Goal: Transaction & Acquisition: Book appointment/travel/reservation

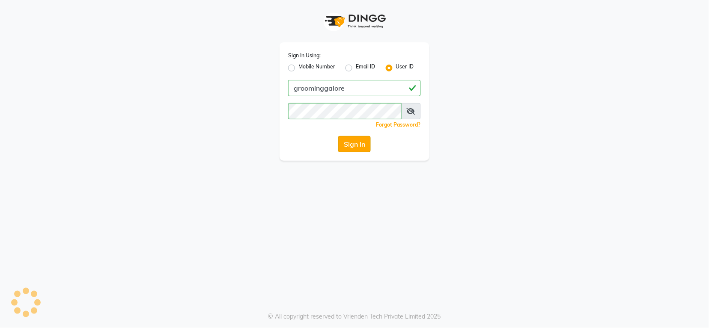
click at [353, 142] on button "Sign In" at bounding box center [354, 144] width 33 height 16
click at [358, 142] on div "Sign In" at bounding box center [354, 144] width 133 height 16
click at [360, 143] on div "Sign In" at bounding box center [354, 144] width 133 height 16
click at [359, 142] on div "Sign In" at bounding box center [354, 144] width 133 height 16
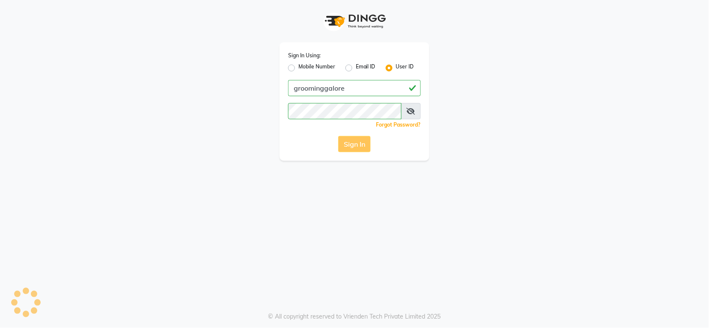
click at [409, 113] on icon at bounding box center [410, 111] width 9 height 7
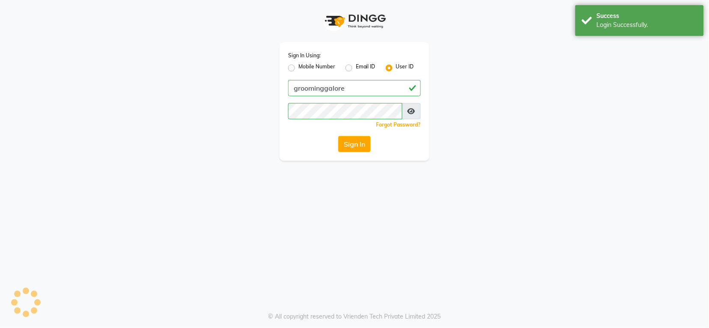
click at [409, 113] on icon at bounding box center [411, 111] width 8 height 7
click at [409, 113] on icon at bounding box center [410, 111] width 9 height 7
click at [409, 113] on icon at bounding box center [411, 111] width 8 height 7
click at [409, 113] on icon at bounding box center [410, 111] width 9 height 7
click at [409, 108] on icon at bounding box center [411, 111] width 8 height 7
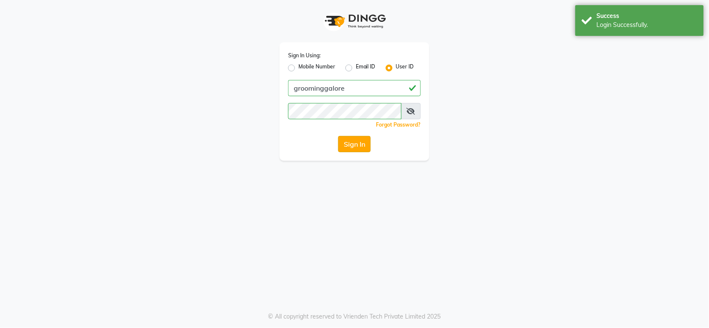
click at [342, 142] on button "Sign In" at bounding box center [354, 144] width 33 height 16
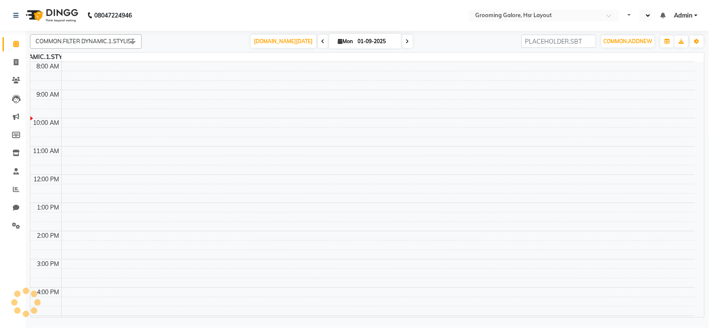
select select "en"
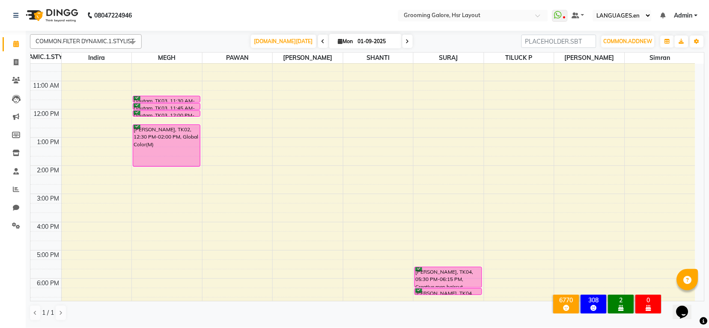
scroll to position [133, 0]
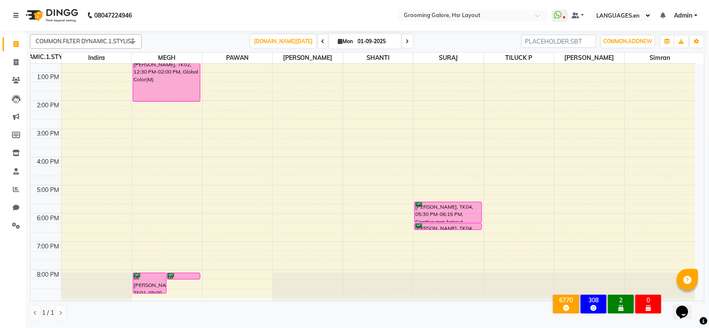
click at [619, 297] on div "2" at bounding box center [621, 301] width 22 height 8
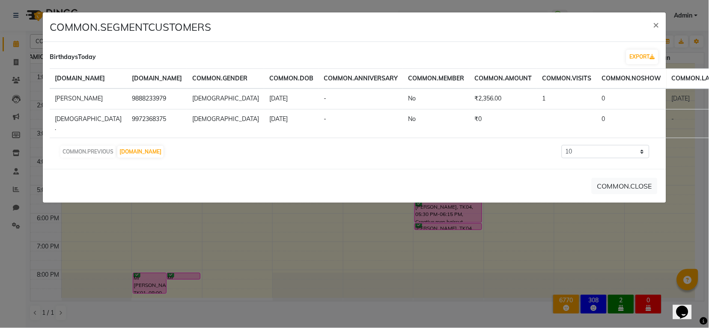
click at [351, 207] on ngb-modal-window "COMMON.SEGMENTCUSTOMERS × BirthdaysToday EXPORT COMMON.NAME COMMON.MOBILE COMMO…" at bounding box center [354, 164] width 709 height 328
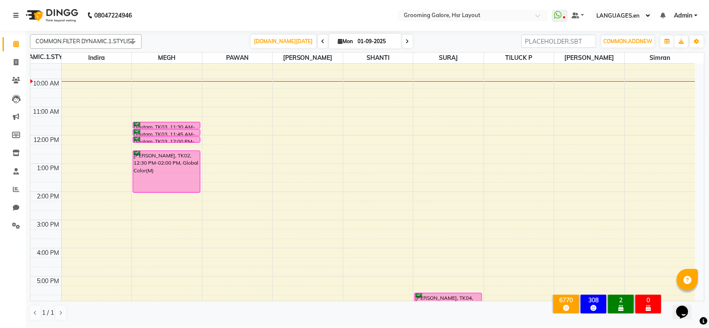
scroll to position [75, 0]
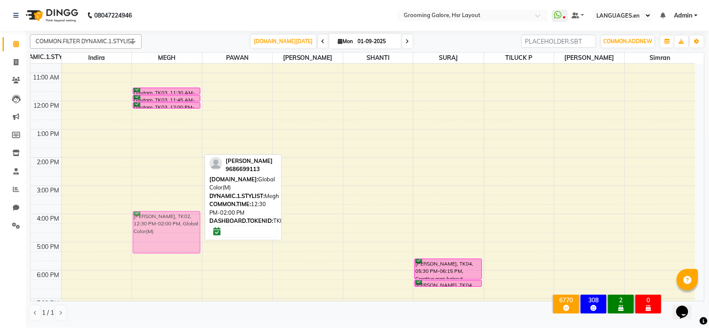
drag, startPoint x: 152, startPoint y: 130, endPoint x: 121, endPoint y: 229, distance: 104.3
click at [121, 229] on div "8:00 AM 9:00 AM 10:00 AM 11:00 AM 12:00 PM 1:00 PM 2:00 PM 3:00 PM 4:00 PM 5:00…" at bounding box center [362, 171] width 664 height 367
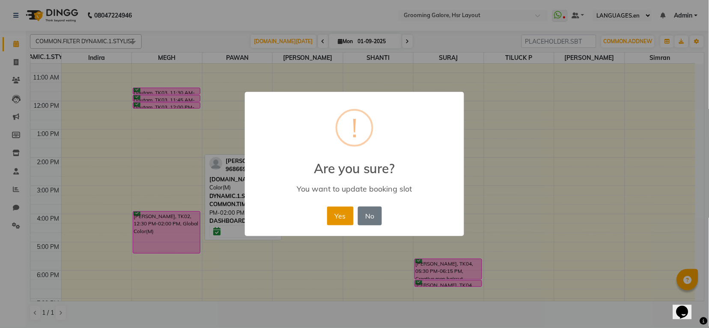
click at [337, 220] on button "Yes" at bounding box center [340, 216] width 26 height 19
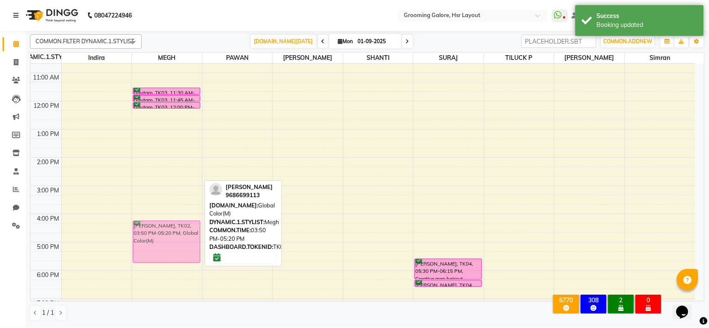
drag, startPoint x: 168, startPoint y: 228, endPoint x: 168, endPoint y: 240, distance: 11.6
click at [168, 240] on div "Mr Shomil, TK01, 08:00 PM-08:45 PM, Creative men haircut Mr Shomil, TK01, 08:00…" at bounding box center [167, 171] width 70 height 367
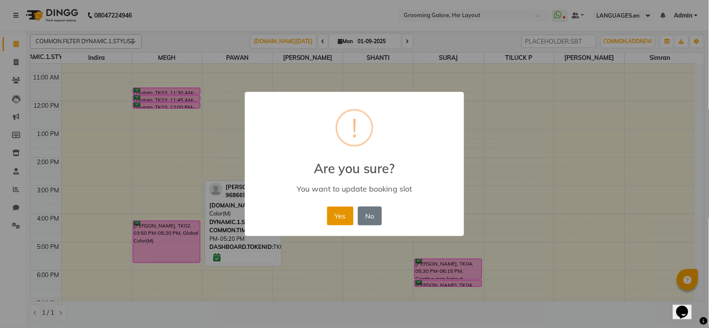
click at [337, 215] on button "Yes" at bounding box center [340, 216] width 26 height 19
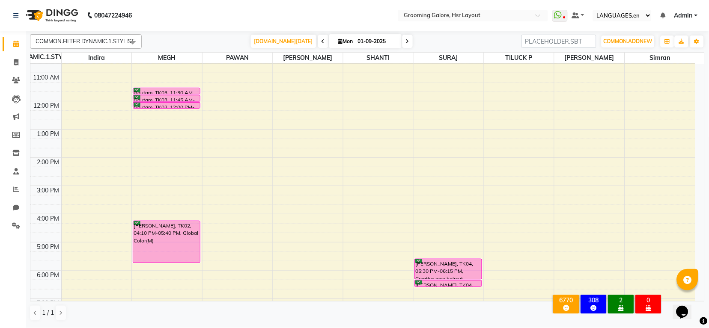
scroll to position [133, 0]
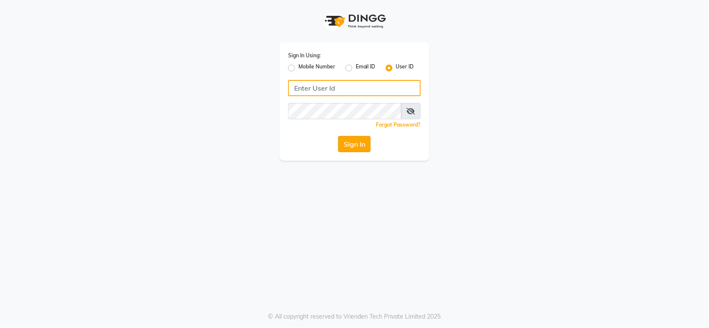
type input "groominggalore"
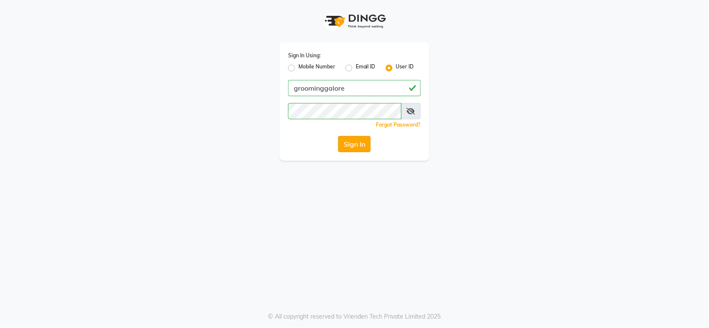
click at [349, 140] on button "Sign In" at bounding box center [354, 144] width 33 height 16
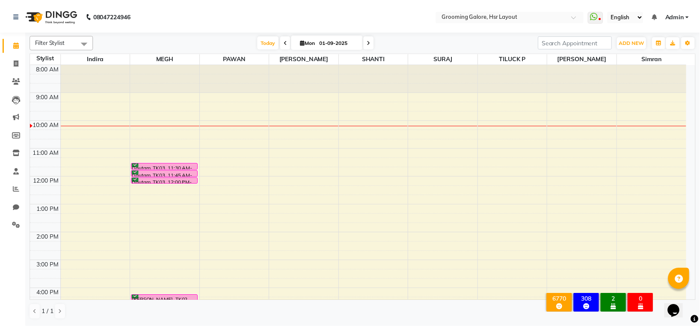
scroll to position [114, 0]
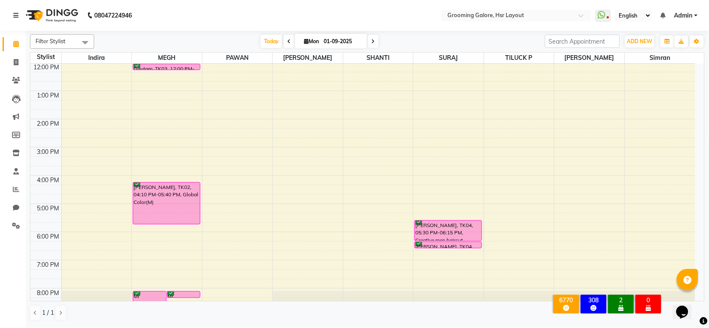
click at [637, 48] on div "Filter Stylist Select All Indira MEGH PAWAN [PERSON_NAME] SHANTI SURAJ TILUCK P…" at bounding box center [367, 41] width 674 height 15
click at [634, 42] on span "ADD NEW" at bounding box center [639, 41] width 25 height 6
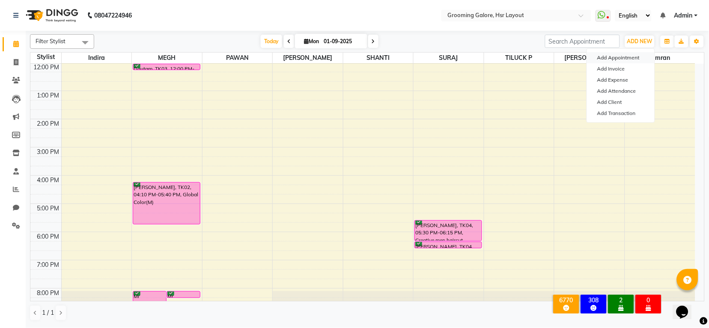
click at [614, 56] on button "Add Appointment" at bounding box center [621, 57] width 68 height 11
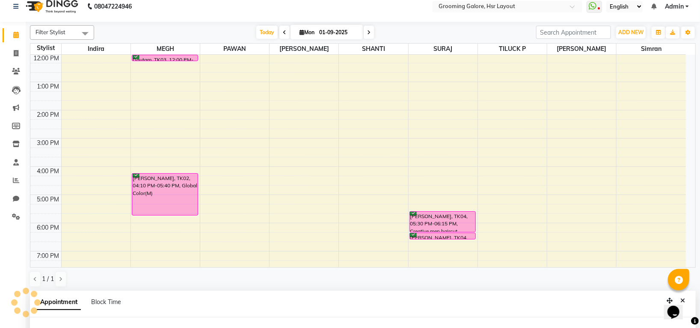
select select "540"
select select "tentative"
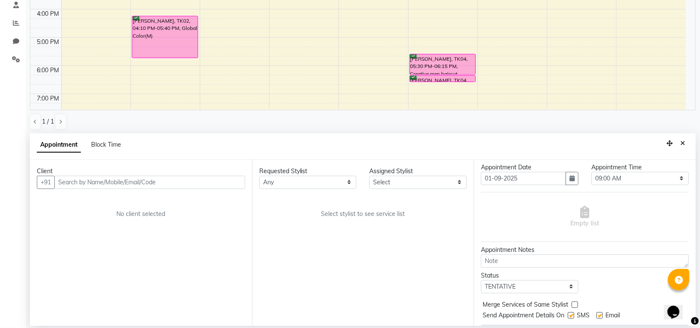
scroll to position [0, 0]
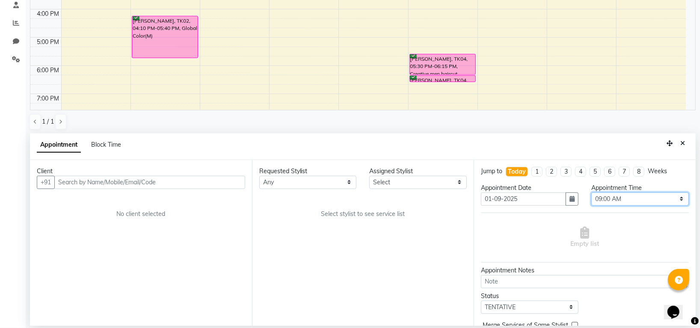
drag, startPoint x: 600, startPoint y: 199, endPoint x: 596, endPoint y: 193, distance: 7.0
click at [600, 199] on select "Select 09:00 AM 09:15 AM 09:30 AM 09:45 AM 10:00 AM 10:15 AM 10:30 AM 10:45 AM …" at bounding box center [640, 199] width 98 height 13
select select "900"
click at [591, 193] on select "Select 09:00 AM 09:15 AM 09:30 AM 09:45 AM 10:00 AM 10:15 AM 10:30 AM 10:45 AM …" at bounding box center [640, 199] width 98 height 13
click at [290, 184] on select "Any [PERSON_NAME] [PERSON_NAME] PAWAN [PERSON_NAME] SHANTI [PERSON_NAME] SURAJ …" at bounding box center [308, 182] width 98 height 13
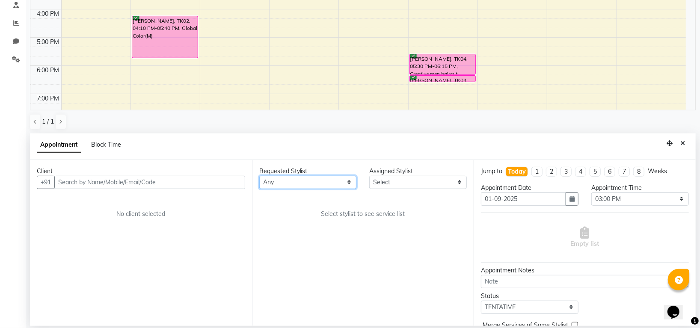
select select "45579"
click at [259, 176] on select "Any [PERSON_NAME] [PERSON_NAME] PAWAN [PERSON_NAME] SHANTI [PERSON_NAME] SURAJ …" at bounding box center [308, 182] width 98 height 13
select select "45579"
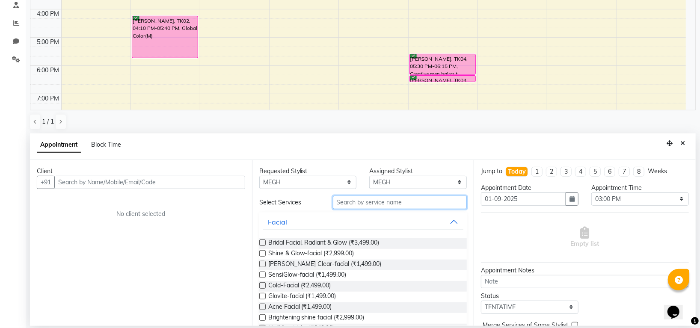
click at [344, 204] on input "text" at bounding box center [400, 202] width 134 height 13
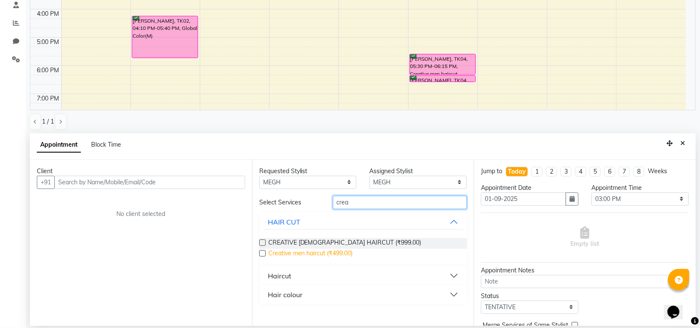
type input "crea"
click at [337, 255] on span "Creative men haircut (₹499.00)" at bounding box center [310, 254] width 85 height 11
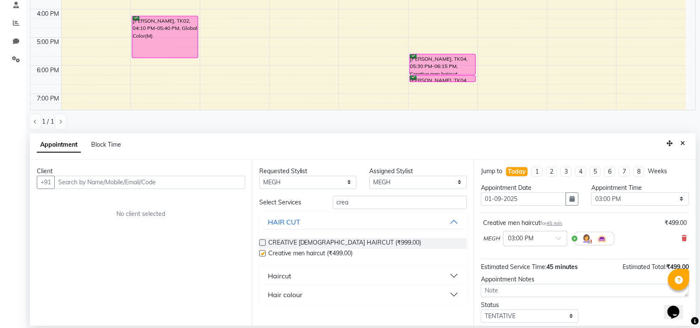
checkbox input "false"
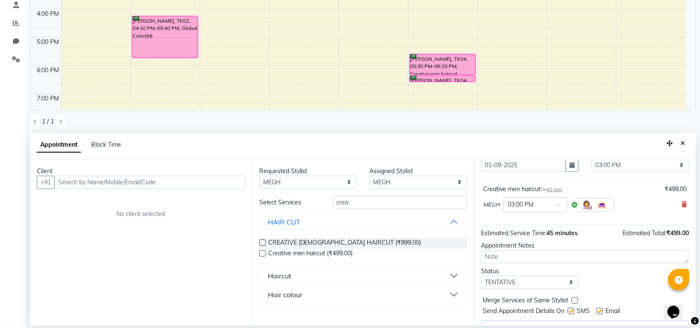
scroll to position [52, 0]
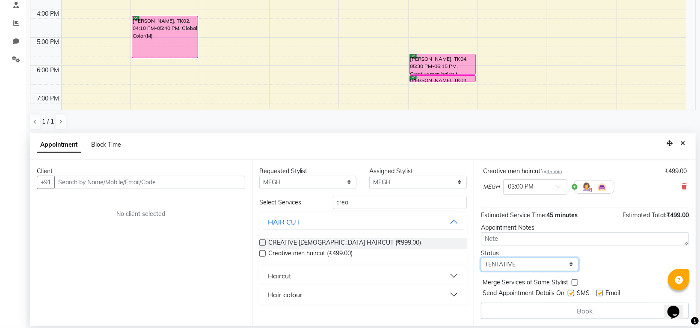
click at [509, 261] on select "Select TENTATIVE CONFIRM CHECK-IN UPCOMING" at bounding box center [530, 264] width 98 height 13
select select "confirm booking"
click at [481, 258] on select "Select TENTATIVE CONFIRM CHECK-IN UPCOMING" at bounding box center [530, 264] width 98 height 13
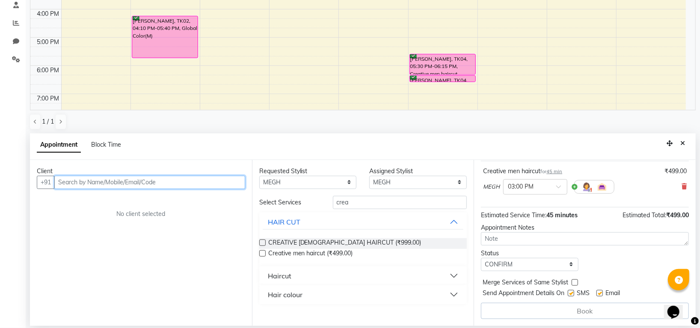
click at [150, 179] on input "text" at bounding box center [149, 182] width 191 height 13
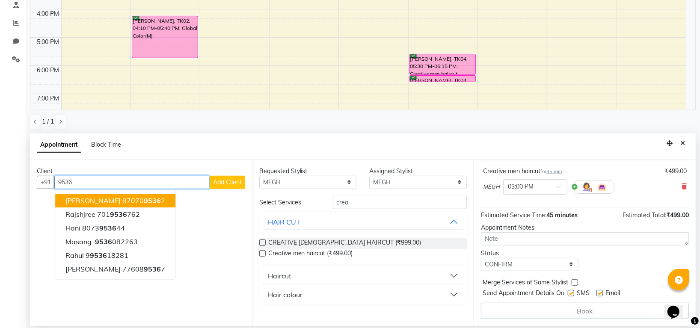
click at [67, 183] on input "9536" at bounding box center [131, 182] width 155 height 13
click at [70, 183] on input "9536" at bounding box center [131, 182] width 155 height 13
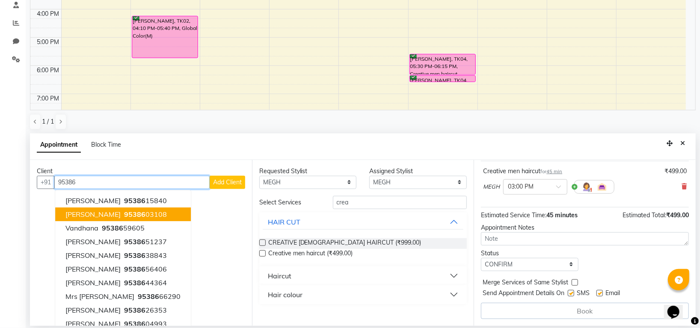
click at [106, 177] on input "95386" at bounding box center [131, 182] width 155 height 13
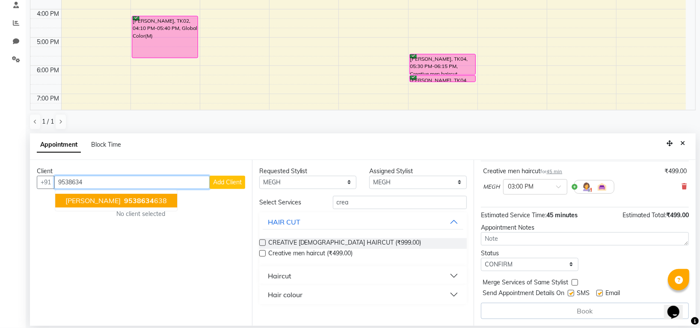
click at [86, 202] on span "[PERSON_NAME]" at bounding box center [92, 200] width 55 height 9
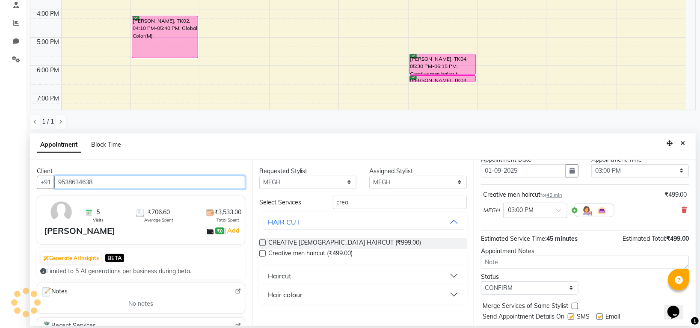
scroll to position [51, 0]
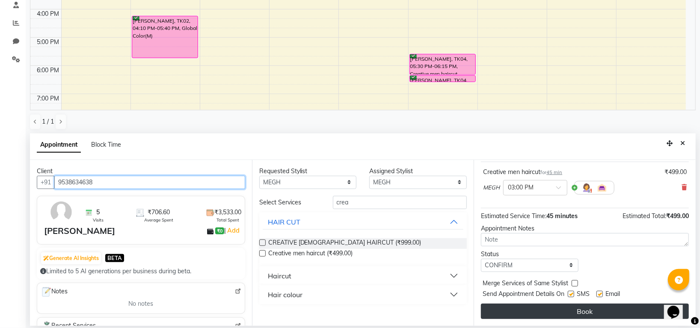
type input "9538634638"
click at [608, 311] on button "Book" at bounding box center [585, 311] width 208 height 15
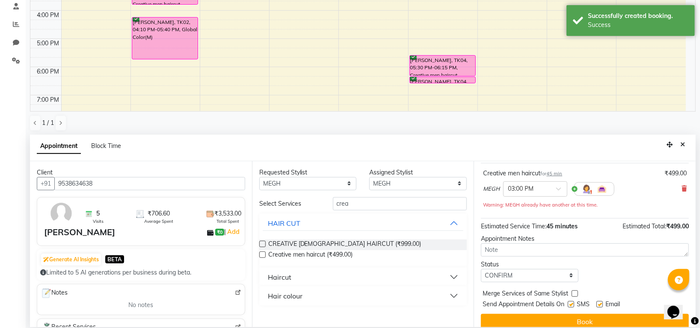
scroll to position [166, 0]
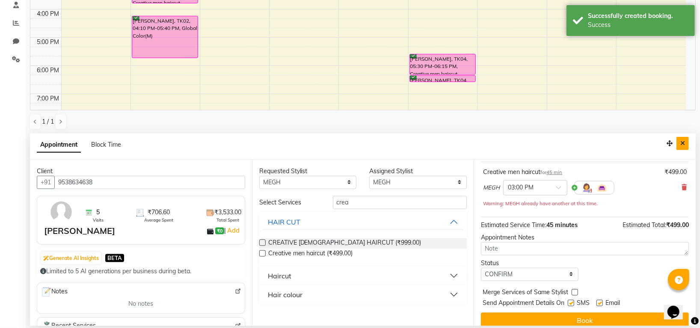
click at [685, 142] on button "Close" at bounding box center [682, 143] width 12 height 13
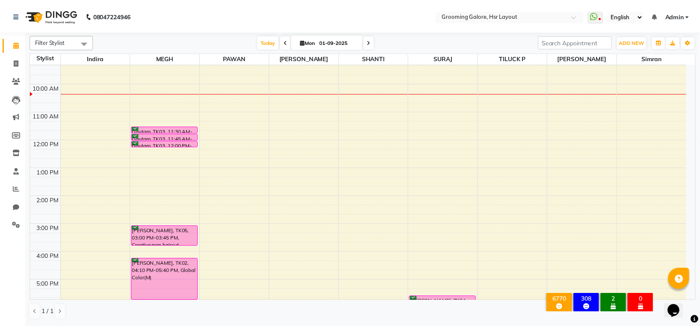
scroll to position [133, 0]
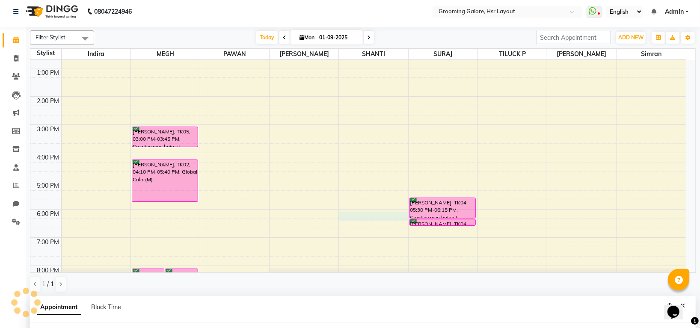
select select "45580"
select select "tentative"
select select "1080"
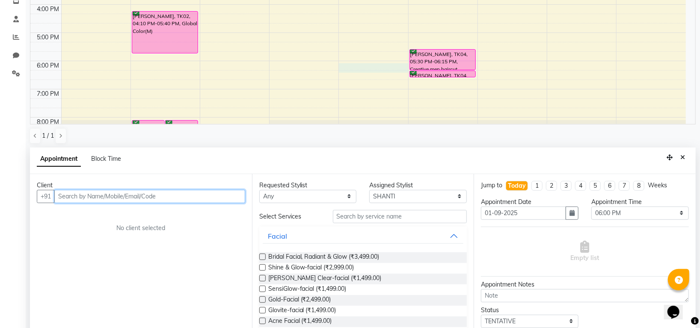
scroll to position [166, 0]
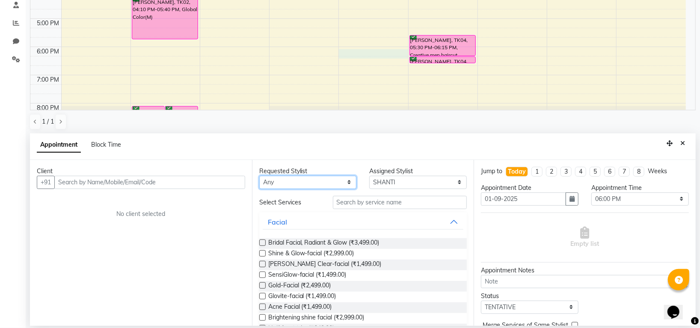
click at [323, 179] on select "Any [PERSON_NAME] [PERSON_NAME] PAWAN [PERSON_NAME] SHANTI [PERSON_NAME] SURAJ …" at bounding box center [308, 182] width 98 height 13
select select "45580"
click at [259, 176] on select "Any [PERSON_NAME] [PERSON_NAME] PAWAN [PERSON_NAME] SHANTI [PERSON_NAME] SURAJ …" at bounding box center [308, 182] width 98 height 13
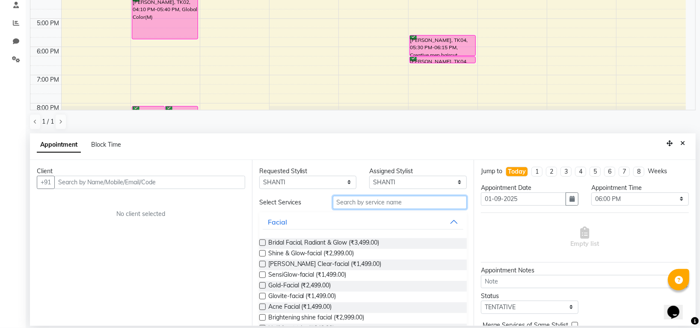
click at [371, 201] on input "text" at bounding box center [400, 202] width 134 height 13
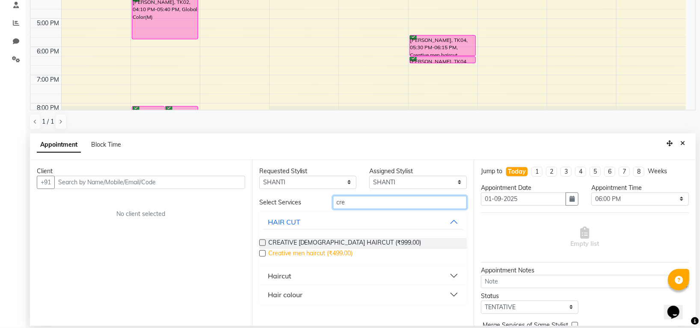
type input "cre"
click at [341, 250] on span "Creative men haircut (₹499.00)" at bounding box center [310, 254] width 85 height 11
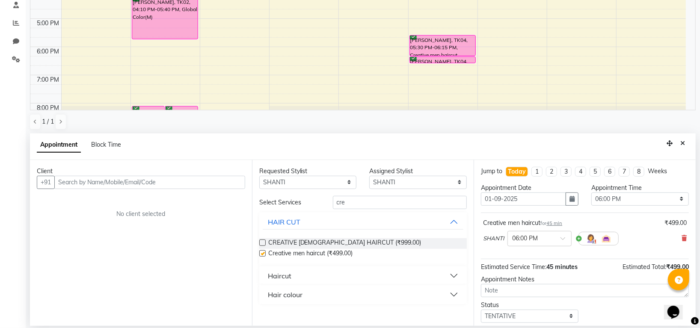
checkbox input "false"
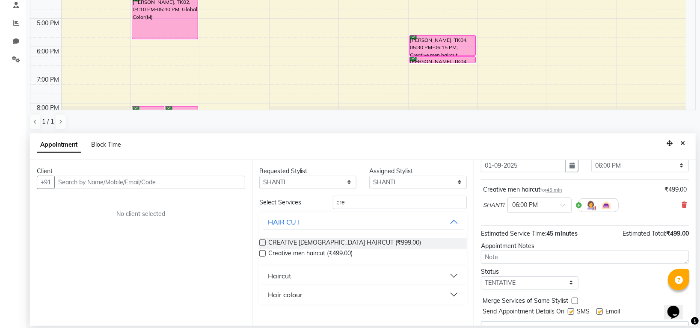
scroll to position [52, 0]
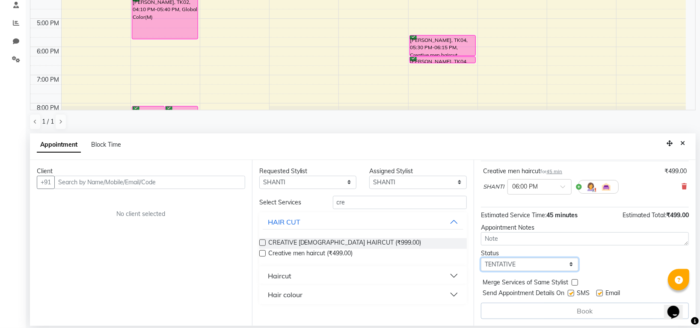
click at [507, 263] on select "Select TENTATIVE CONFIRM CHECK-IN UPCOMING" at bounding box center [530, 264] width 98 height 13
select select "confirm booking"
click at [481, 258] on select "Select TENTATIVE CONFIRM CHECK-IN UPCOMING" at bounding box center [530, 264] width 98 height 13
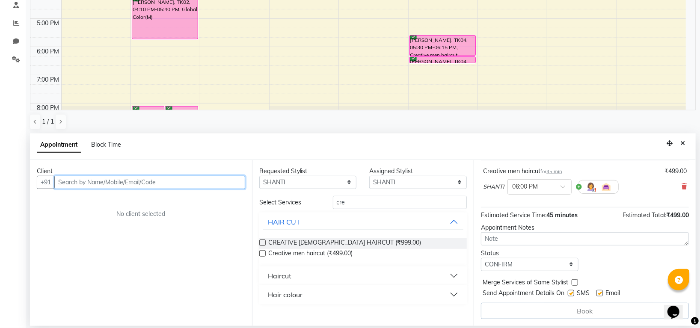
click at [159, 181] on input "text" at bounding box center [149, 182] width 191 height 13
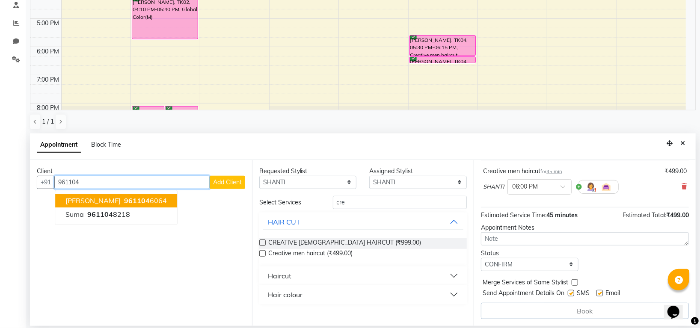
click at [124, 196] on span "961104" at bounding box center [137, 200] width 26 height 9
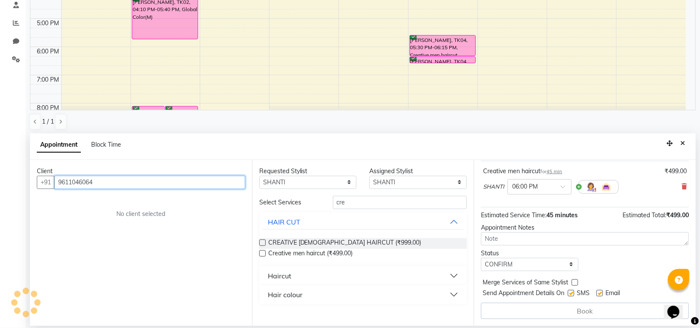
scroll to position [51, 0]
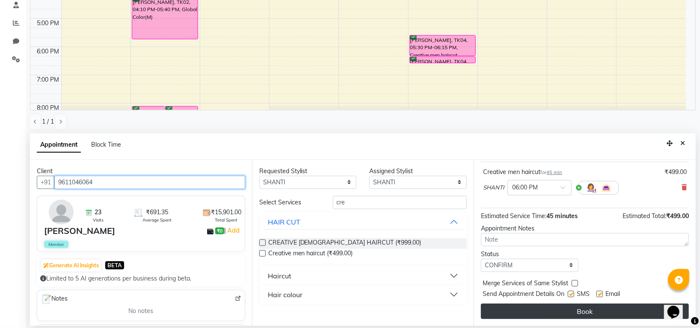
type input "9611046064"
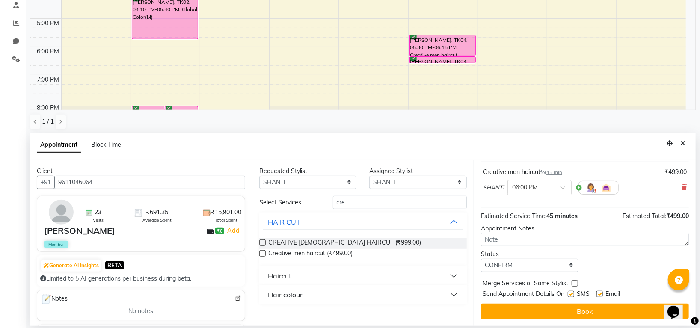
drag, startPoint x: 576, startPoint y: 306, endPoint x: 580, endPoint y: 304, distance: 4.4
click at [579, 305] on button "Book" at bounding box center [585, 311] width 208 height 15
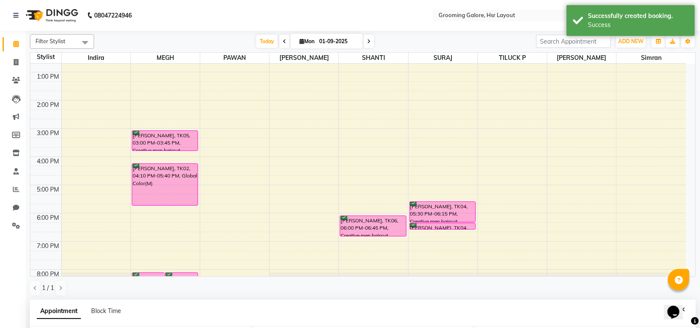
scroll to position [166, 0]
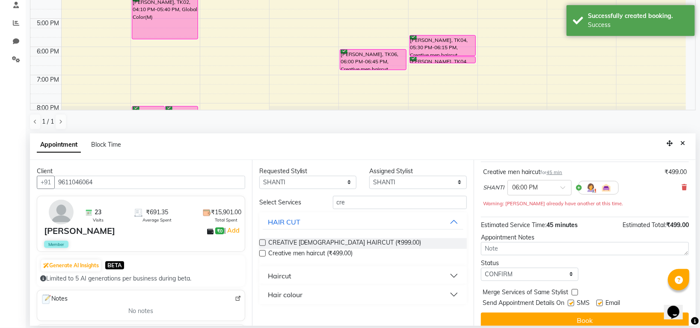
click at [682, 142] on icon "Close" at bounding box center [682, 143] width 5 height 6
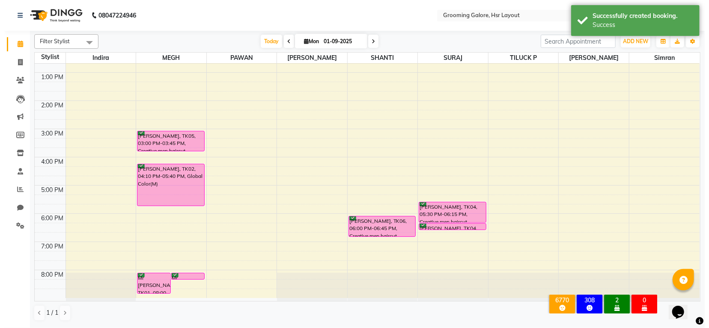
scroll to position [0, 0]
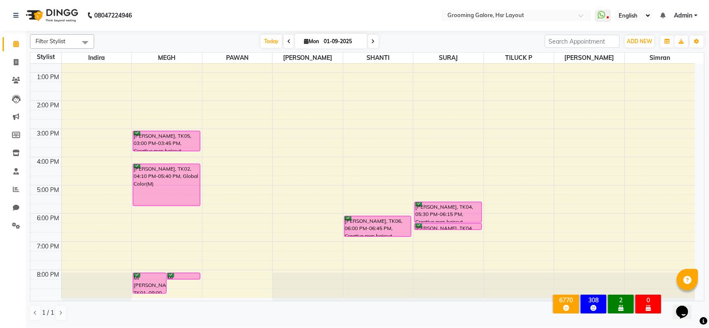
click at [623, 297] on div "2" at bounding box center [621, 301] width 22 height 8
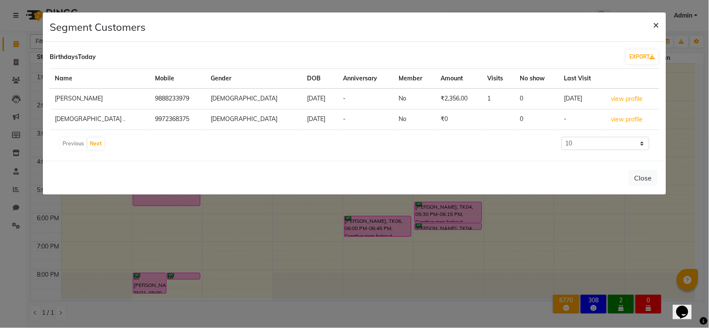
click at [655, 19] on span "×" at bounding box center [656, 24] width 6 height 13
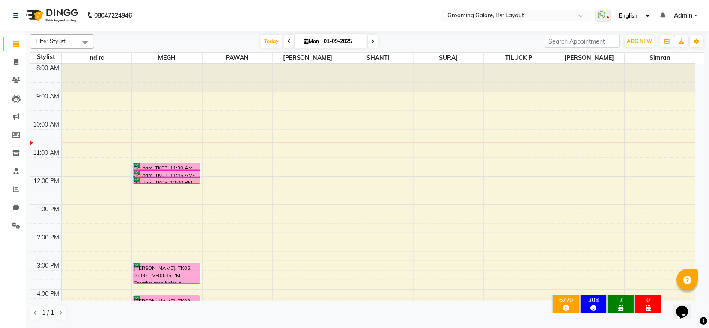
click at [433, 16] on nav "08047224946 Select Location × Grooming [GEOGRAPHIC_DATA], Hsr Layout WhatsApp S…" at bounding box center [354, 15] width 709 height 31
